Goal: Task Accomplishment & Management: Use online tool/utility

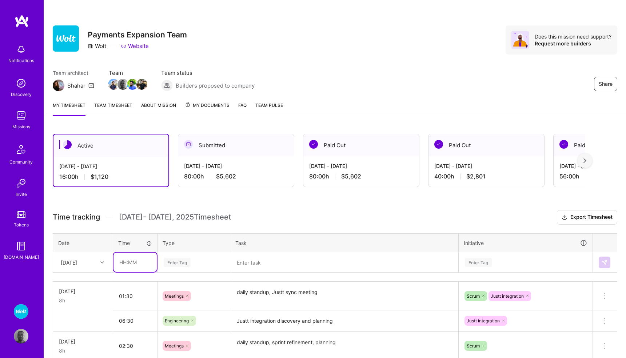
click at [135, 261] on input "text" at bounding box center [134, 262] width 43 height 19
type input "01:00"
click at [180, 264] on div "Enter Tag" at bounding box center [194, 262] width 72 height 19
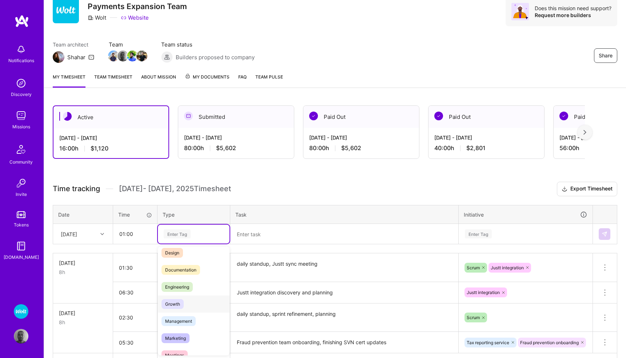
scroll to position [30, 0]
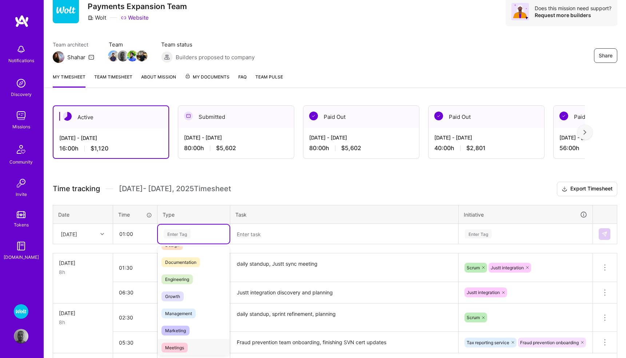
click at [175, 348] on span "Meetings" at bounding box center [174, 348] width 26 height 10
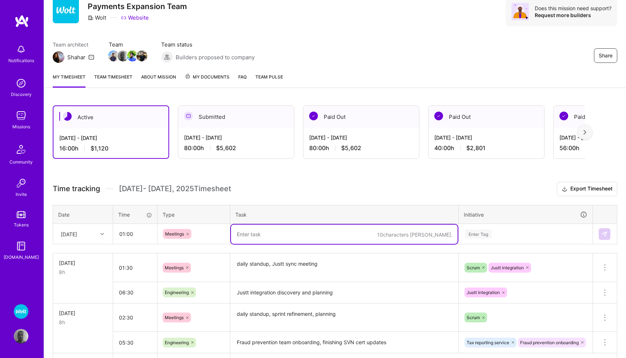
click at [254, 237] on textarea at bounding box center [344, 234] width 227 height 19
type textarea "daily standup, coding practices"
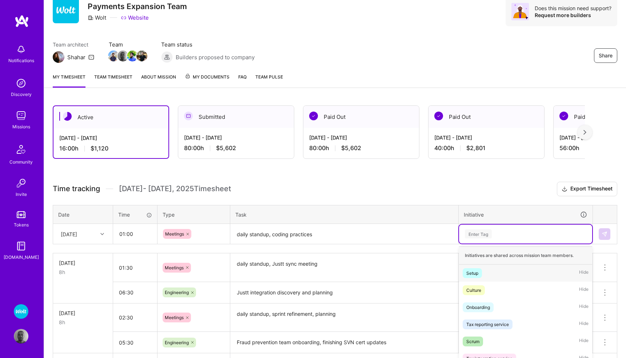
scroll to position [68, 0]
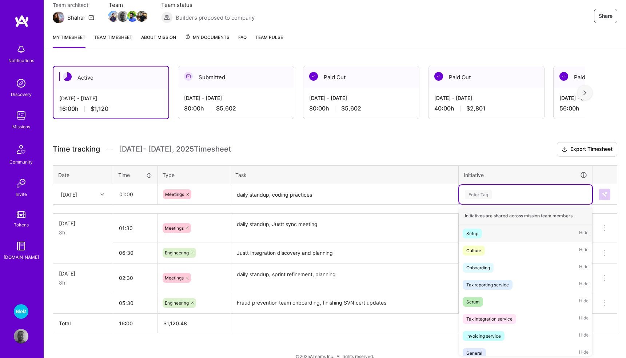
click at [475, 204] on div "option Setup focused, 1 of 56. 56 results available. Use Up and Down to choose …" at bounding box center [525, 194] width 133 height 19
click at [472, 296] on div "Scrum Hide" at bounding box center [525, 301] width 133 height 17
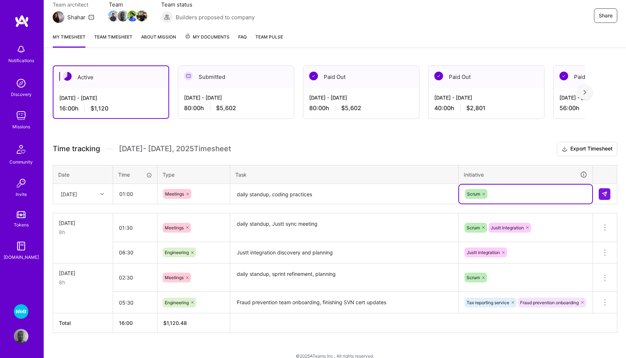
click at [515, 194] on div "Scrum" at bounding box center [525, 193] width 123 height 11
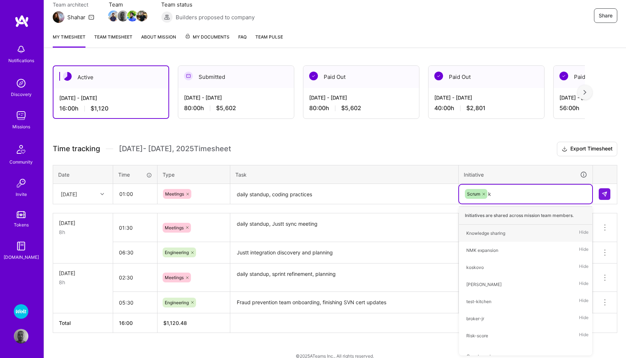
type input "kn"
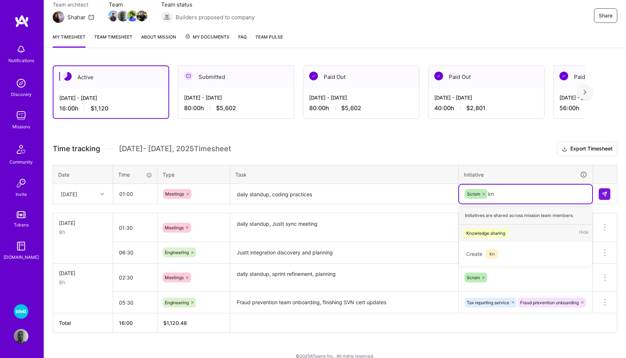
click at [502, 236] on div "Knowledge sharing" at bounding box center [485, 233] width 39 height 8
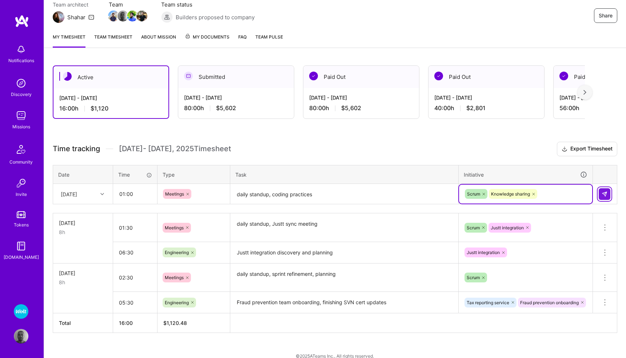
click at [602, 193] on img at bounding box center [604, 194] width 6 height 6
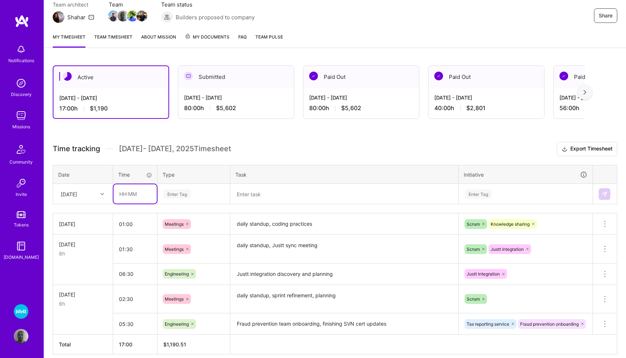
click at [129, 194] on input "text" at bounding box center [134, 193] width 43 height 19
type input "07:00"
click at [183, 191] on div "Enter Tag" at bounding box center [177, 193] width 27 height 11
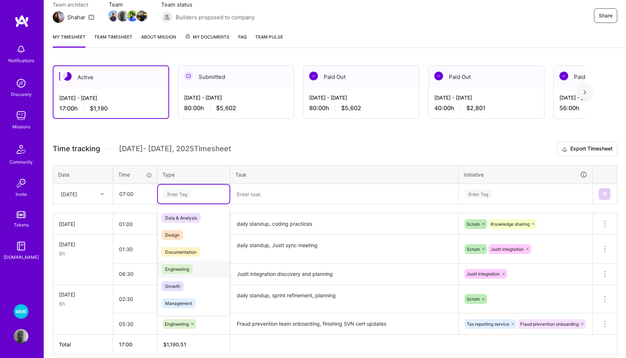
click at [189, 264] on span "Engineering" at bounding box center [176, 269] width 31 height 10
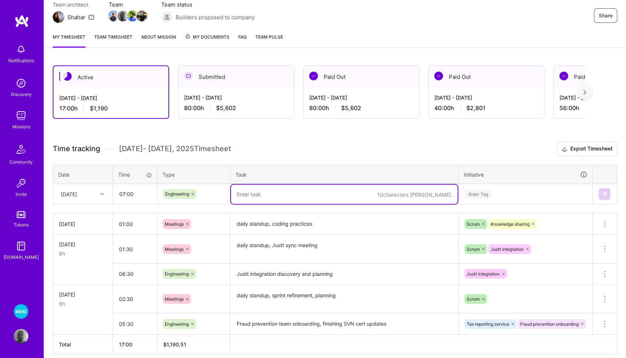
click at [262, 194] on textarea at bounding box center [344, 194] width 227 height 19
type textarea "support for merchant payouts tips, Justt documentation and planning"
click at [485, 192] on div "Enter Tag" at bounding box center [478, 193] width 27 height 11
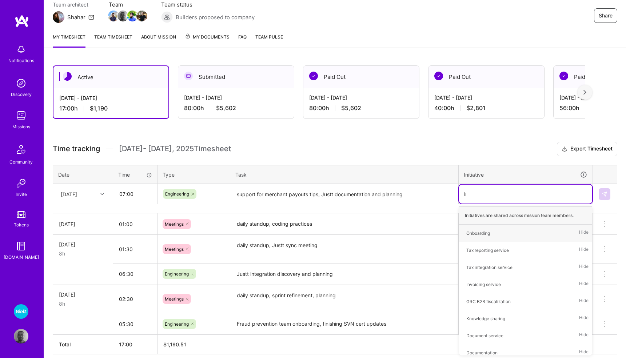
type input "inv"
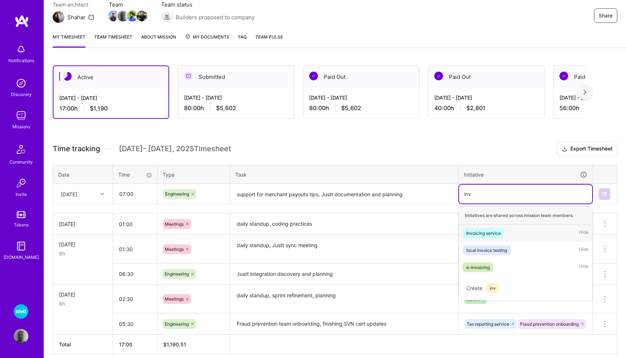
click at [484, 231] on div "Invoicing service" at bounding box center [483, 233] width 35 height 8
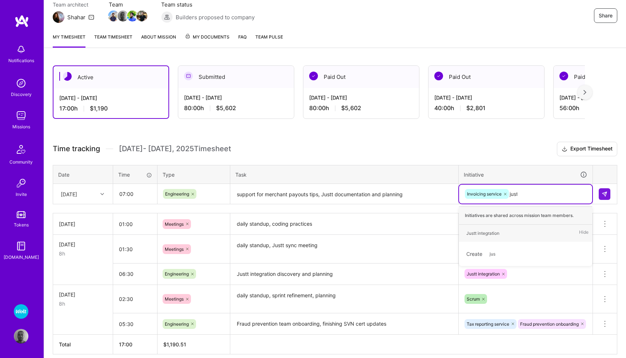
type input "justt"
click at [486, 231] on div "Justt integration" at bounding box center [482, 233] width 33 height 8
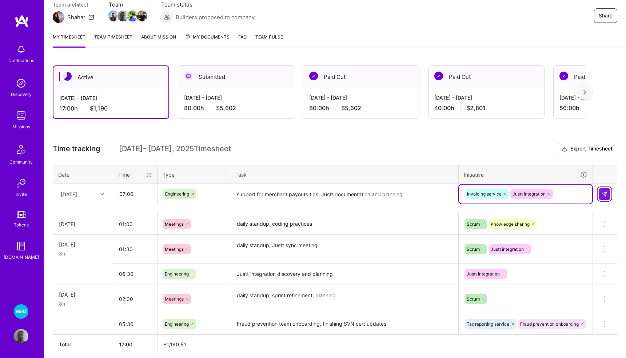
click at [604, 194] on img at bounding box center [604, 194] width 6 height 6
